Goal: Information Seeking & Learning: Compare options

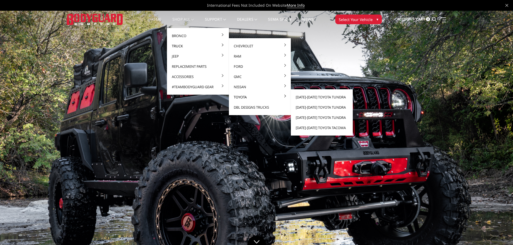
click at [237, 98] on link "Toyota" at bounding box center [260, 97] width 58 height 10
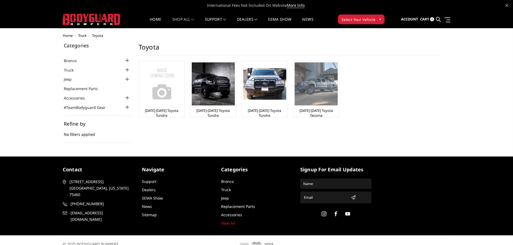
click at [300, 86] on img at bounding box center [316, 83] width 43 height 43
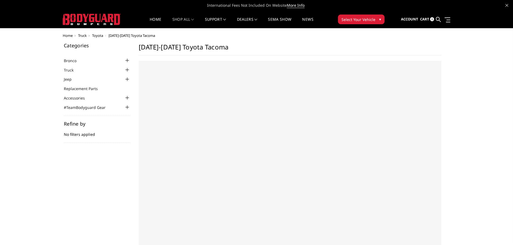
select select "US"
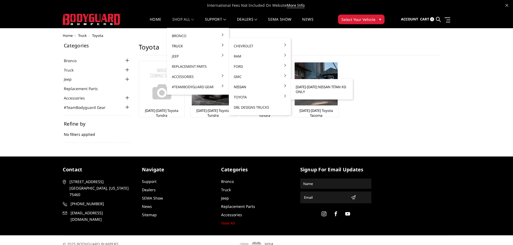
click at [320, 91] on link "[DATE]-[DATE] Nissan Titan XD ONLY" at bounding box center [322, 89] width 58 height 15
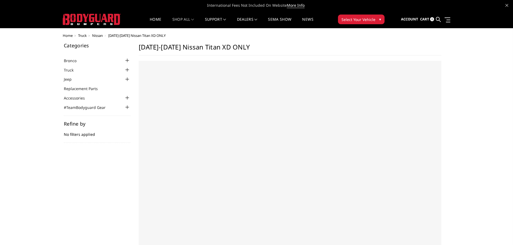
select select "US"
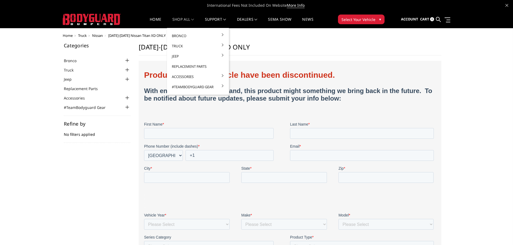
click at [173, 18] on link "shop all" at bounding box center [183, 23] width 22 height 11
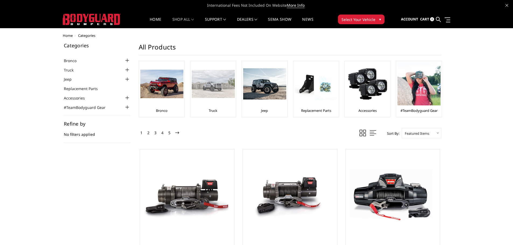
click at [209, 88] on img at bounding box center [213, 84] width 43 height 28
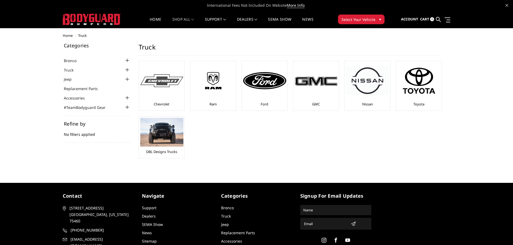
click at [171, 84] on img at bounding box center [161, 80] width 43 height 13
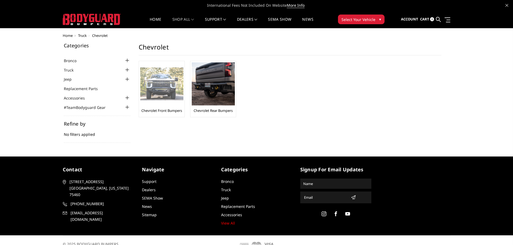
drag, startPoint x: 0, startPoint y: 0, endPoint x: 171, endPoint y: 84, distance: 190.4
click at [171, 84] on img at bounding box center [161, 84] width 43 height 33
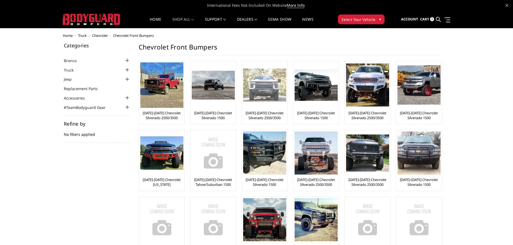
click at [278, 84] on img at bounding box center [264, 85] width 43 height 33
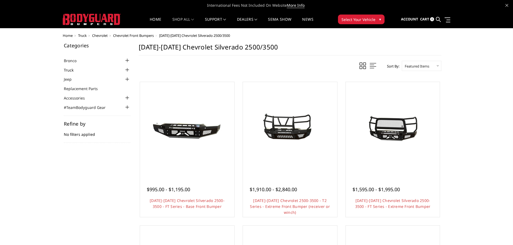
click at [68, 71] on link "Truck" at bounding box center [72, 70] width 16 height 6
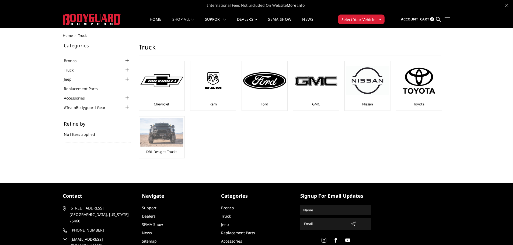
click at [154, 144] on img at bounding box center [161, 132] width 43 height 29
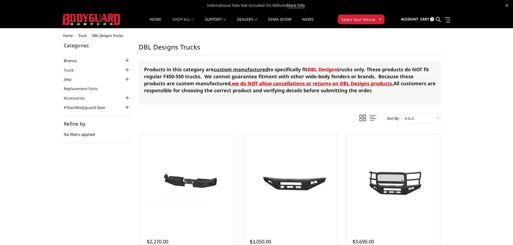
click at [74, 60] on link "Bronco" at bounding box center [73, 61] width 19 height 6
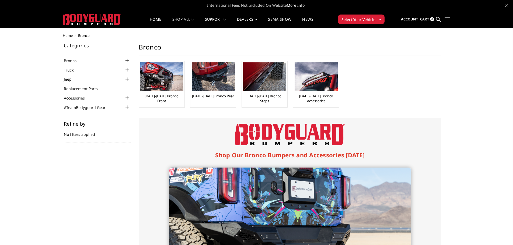
click at [72, 80] on link "Jeep" at bounding box center [71, 80] width 15 height 6
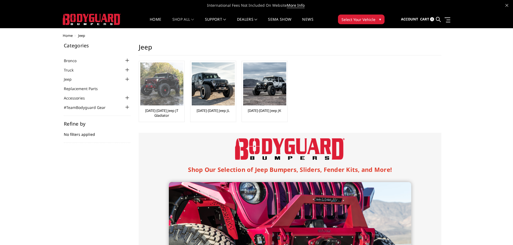
click at [168, 93] on img at bounding box center [161, 83] width 43 height 43
